Goal: Task Accomplishment & Management: Use online tool/utility

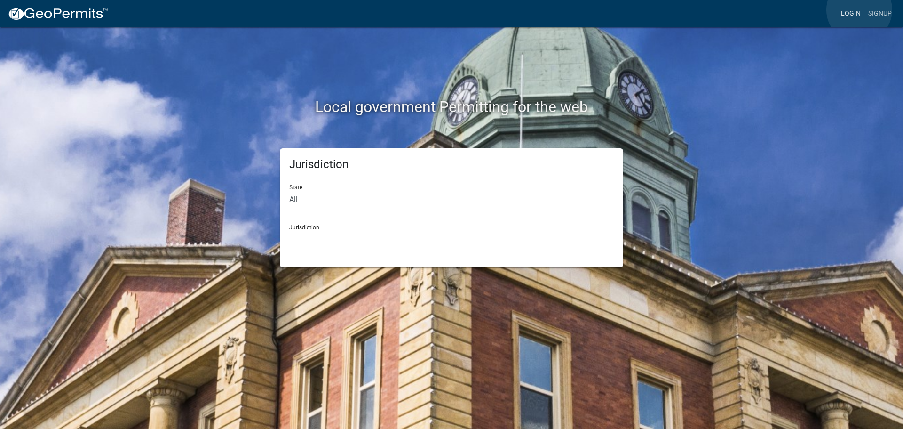
click at [860, 10] on link "Login" at bounding box center [851, 14] width 27 height 18
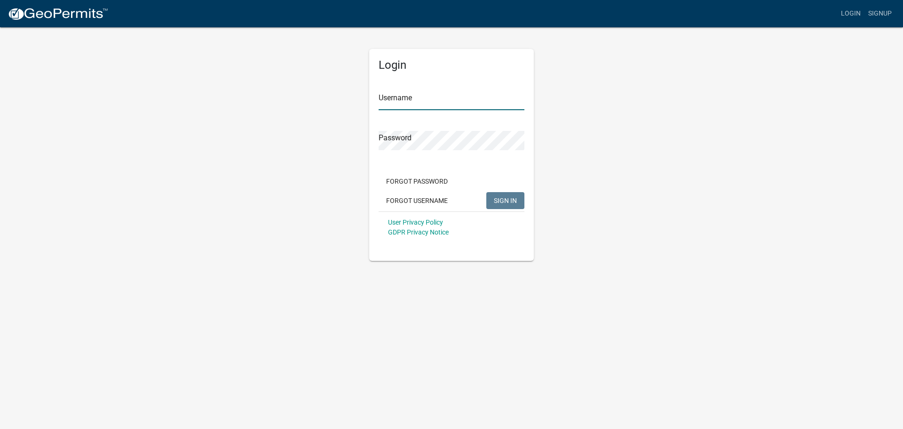
type input "mark.[PERSON_NAME]"
click at [500, 200] on span "SIGN IN" at bounding box center [505, 200] width 23 height 8
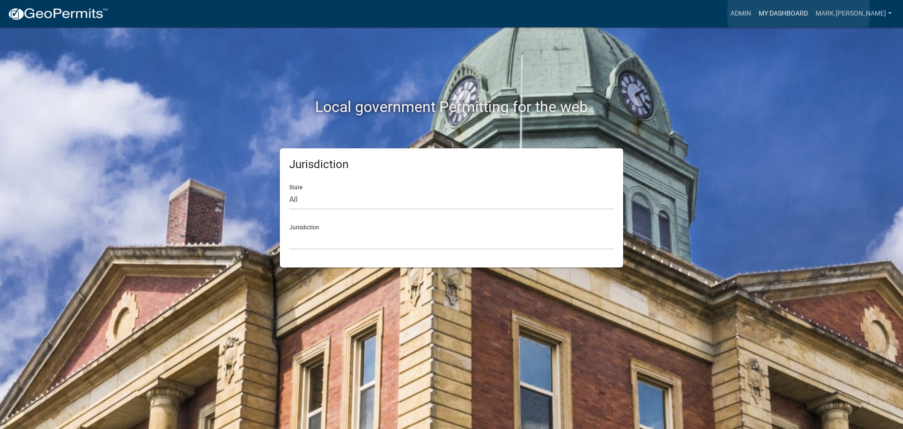
click at [799, 12] on link "My Dashboard" at bounding box center [783, 14] width 57 height 18
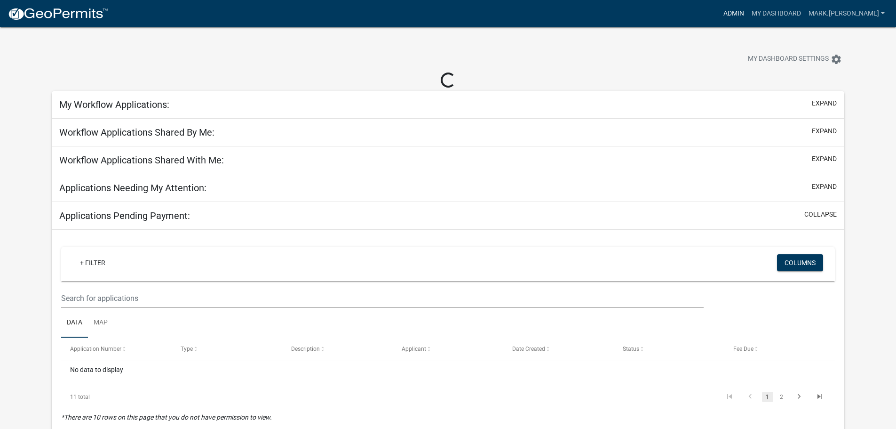
click at [743, 14] on link "Admin" at bounding box center [734, 14] width 28 height 18
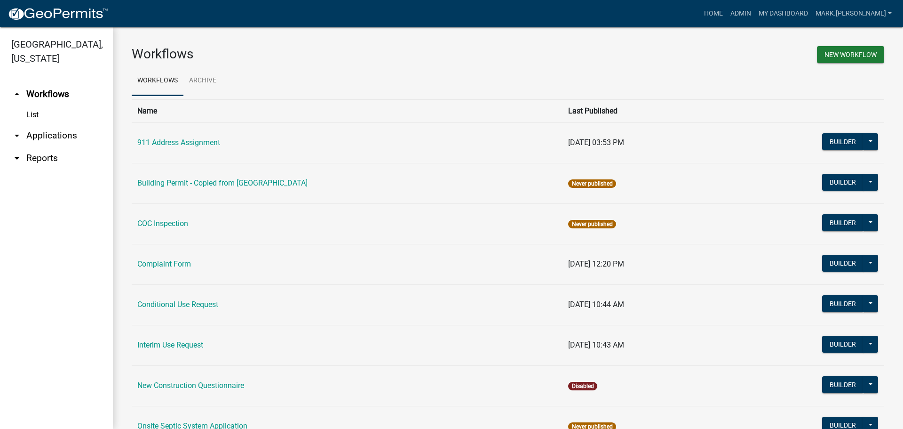
click at [44, 112] on link "List" at bounding box center [56, 114] width 113 height 19
click at [32, 113] on link "List" at bounding box center [56, 114] width 113 height 19
click at [50, 95] on link "arrow_drop_up Workflows" at bounding box center [56, 94] width 113 height 23
click at [55, 134] on link "arrow_drop_down Applications" at bounding box center [56, 135] width 113 height 23
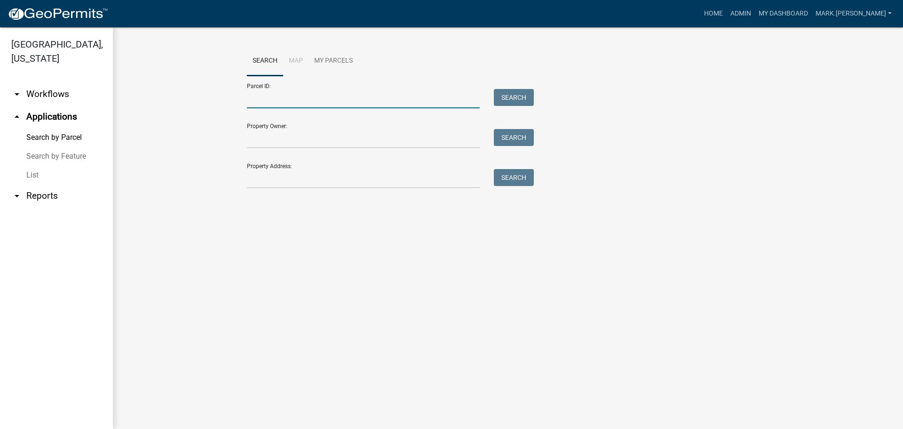
drag, startPoint x: 299, startPoint y: 104, endPoint x: 355, endPoint y: 15, distance: 105.7
click at [299, 104] on input "Parcel ID:" at bounding box center [363, 98] width 233 height 19
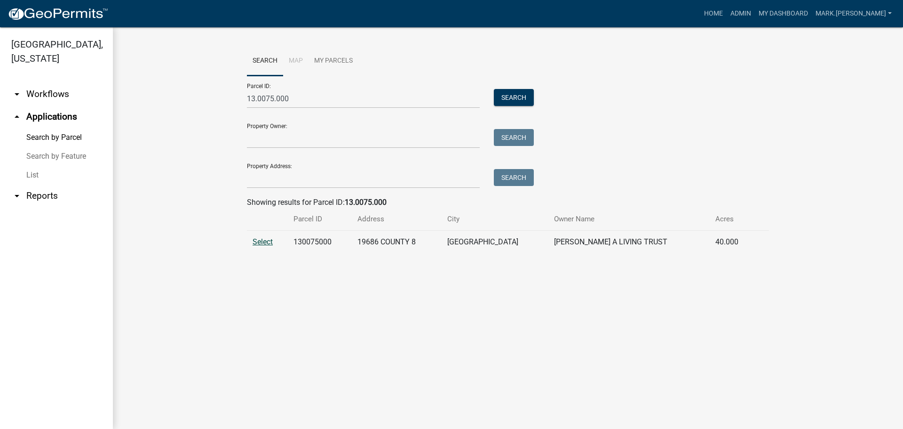
click at [256, 240] on span "Select" at bounding box center [263, 241] width 20 height 9
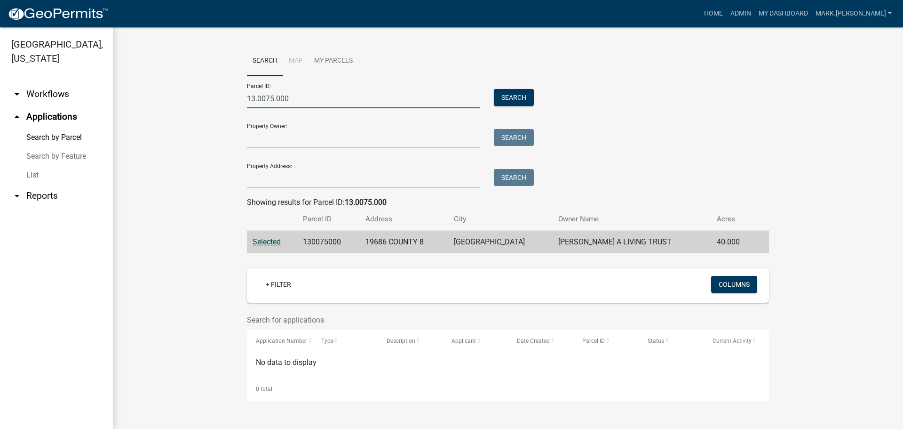
click at [273, 99] on input "13.0075.000" at bounding box center [363, 98] width 233 height 19
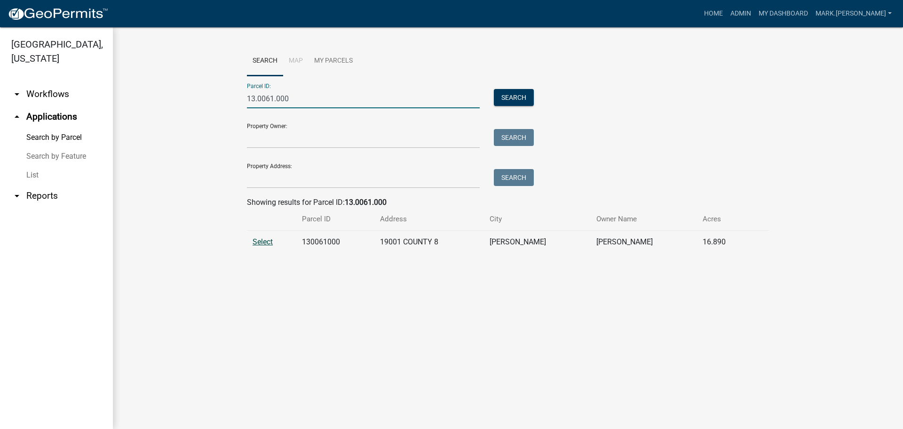
type input "13.0061.000"
click at [264, 241] on span "Select" at bounding box center [263, 241] width 20 height 9
